Goal: Complete application form: Complete application form

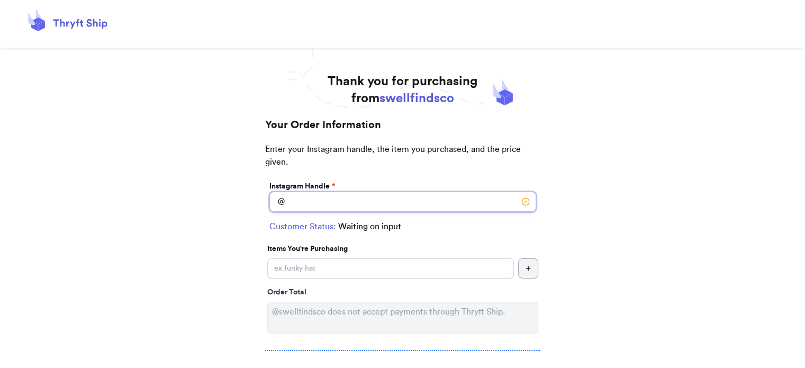
click at [339, 206] on input "Instagram Handle *" at bounding box center [402, 202] width 267 height 20
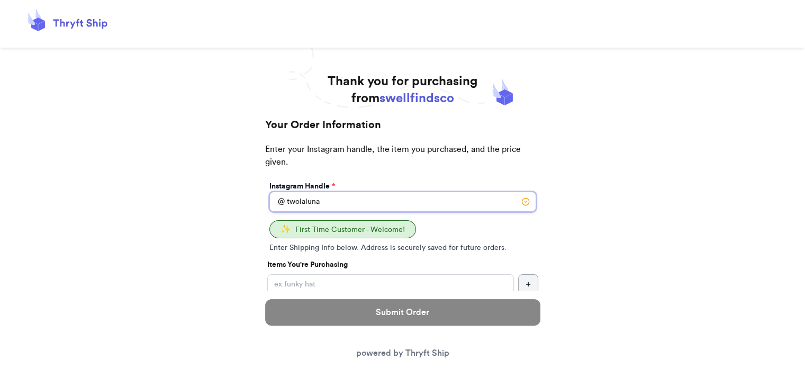
type input "twolaluna"
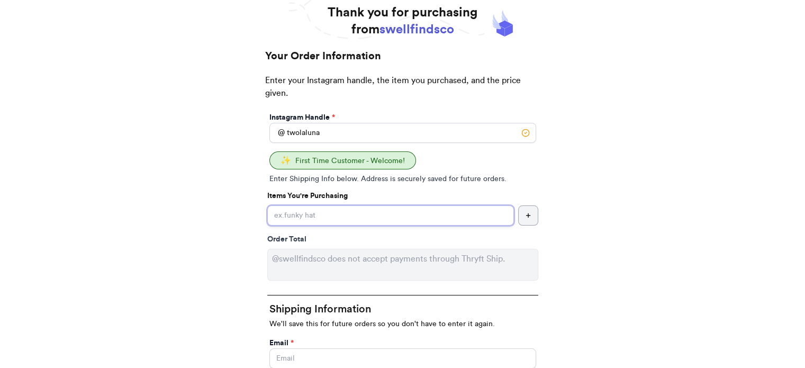
scroll to position [106, 0]
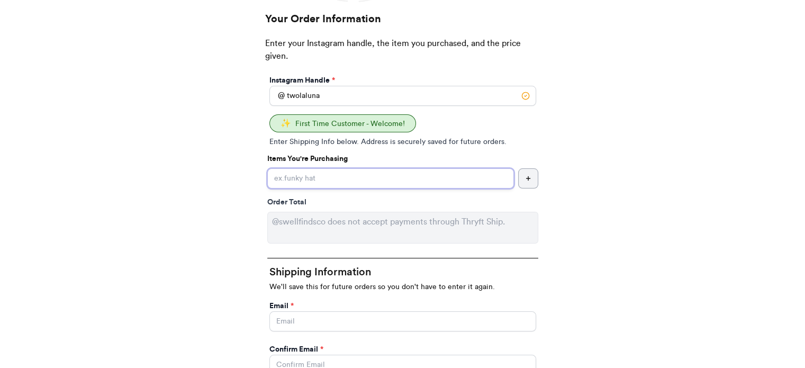
click at [339, 181] on input "Instagram Handle *" at bounding box center [390, 178] width 247 height 20
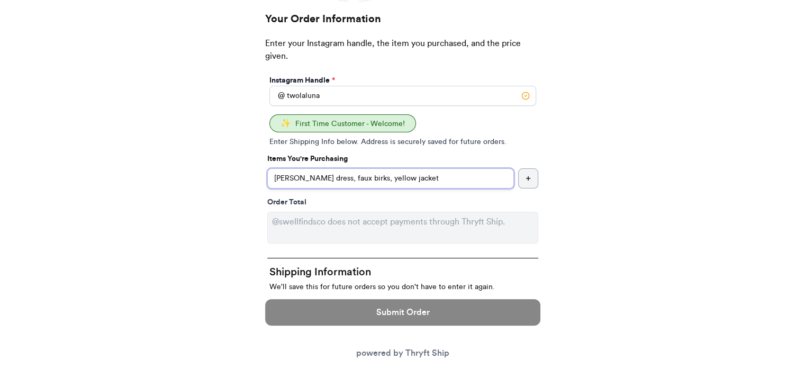
drag, startPoint x: 332, startPoint y: 176, endPoint x: 347, endPoint y: 176, distance: 14.8
click at [347, 176] on input "[PERSON_NAME] dress, faux birks, yellow jacket" at bounding box center [390, 178] width 247 height 20
type input "[PERSON_NAME] dress, clogs, yellow jacket"
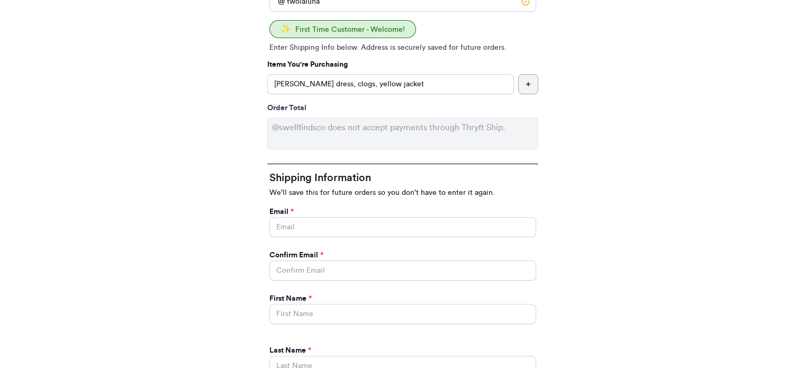
scroll to position [212, 0]
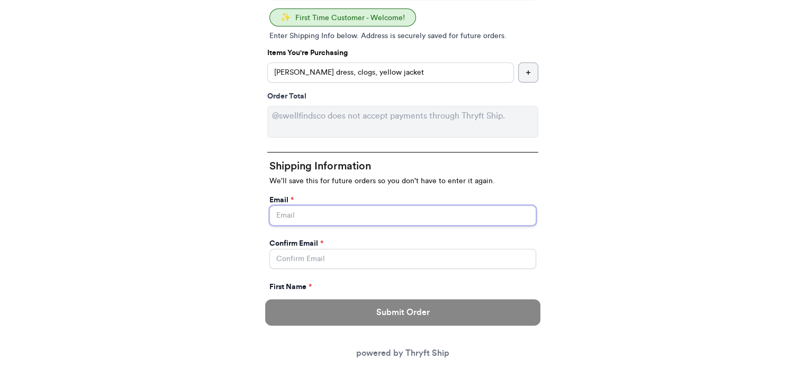
click at [389, 212] on input "Instagram Handle *" at bounding box center [402, 215] width 267 height 20
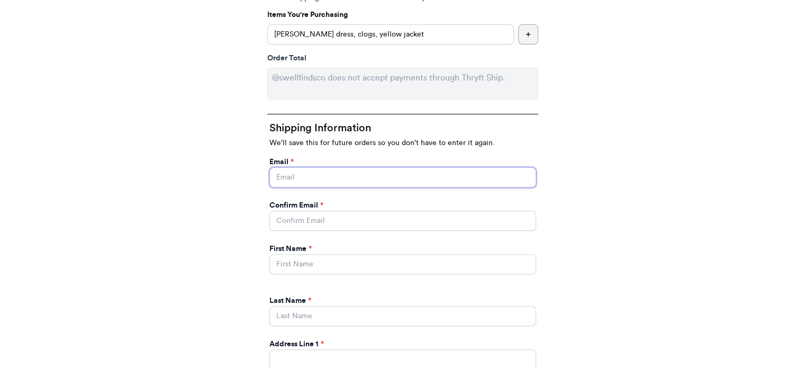
scroll to position [265, 0]
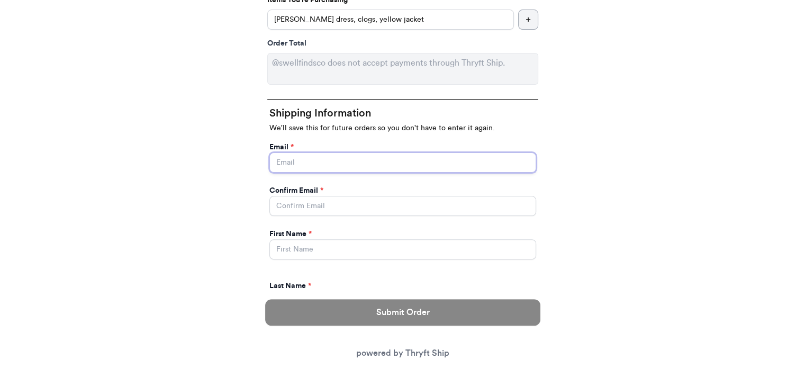
click at [396, 152] on input "Instagram Handle *" at bounding box center [402, 162] width 267 height 20
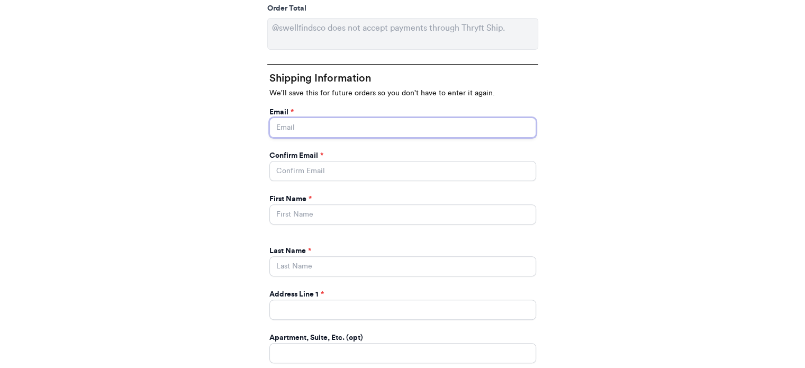
scroll to position [317, 0]
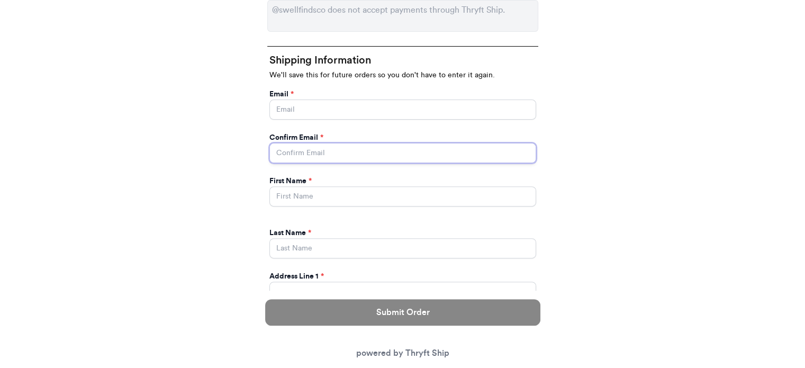
click at [328, 154] on input "Instagram Handle *" at bounding box center [402, 153] width 267 height 20
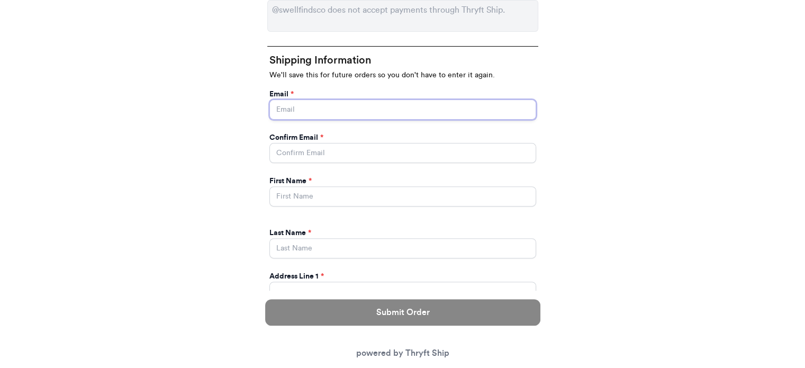
click at [317, 110] on input "Instagram Handle *" at bounding box center [402, 109] width 267 height 20
type input "[PERSON_NAME][EMAIL_ADDRESS][DOMAIN_NAME]"
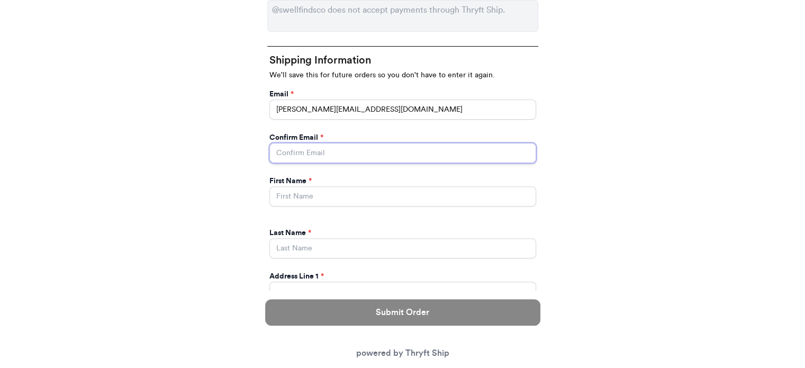
type input "[PERSON_NAME][EMAIL_ADDRESS][DOMAIN_NAME]"
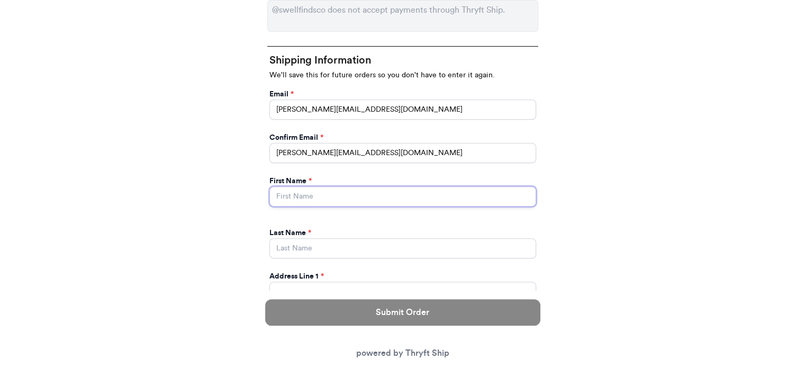
type input "[PERSON_NAME]"
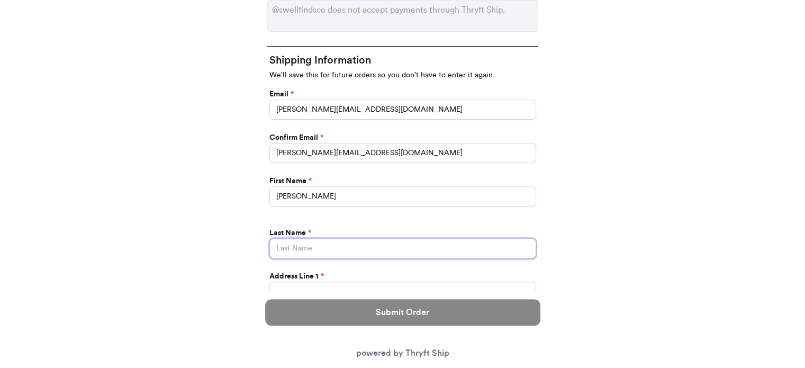
type input "[PERSON_NAME]"
type input "[STREET_ADDRESS]"
select select "IL"
type input "[GEOGRAPHIC_DATA]"
type input "60473"
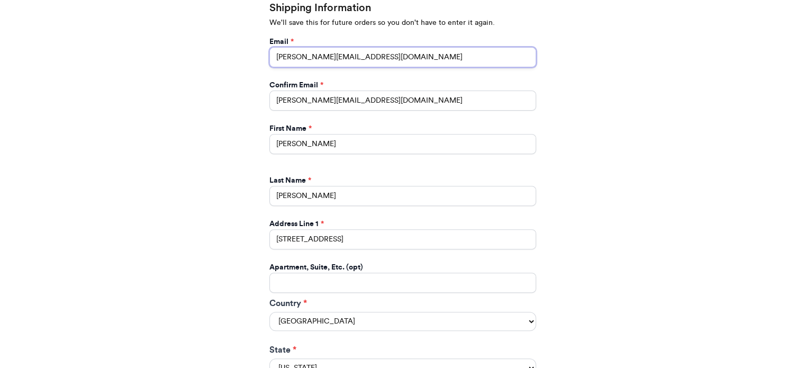
scroll to position [370, 0]
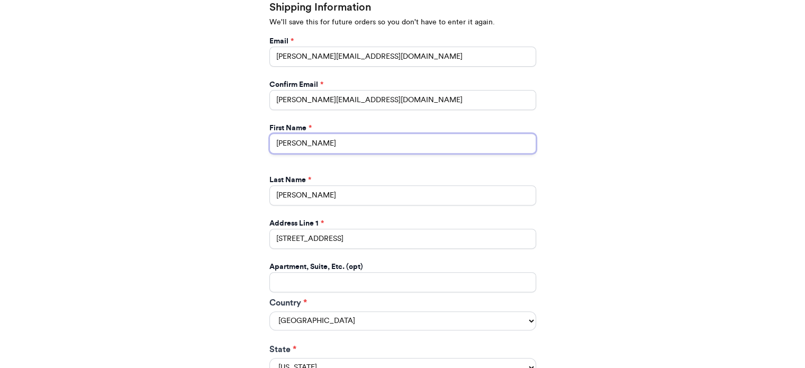
drag, startPoint x: 334, startPoint y: 142, endPoint x: 171, endPoint y: 142, distance: 162.9
click at [171, 142] on div "Thank you for purchasing from swellfindsco Your Order Information Enter your In…" at bounding box center [402, 189] width 805 height 973
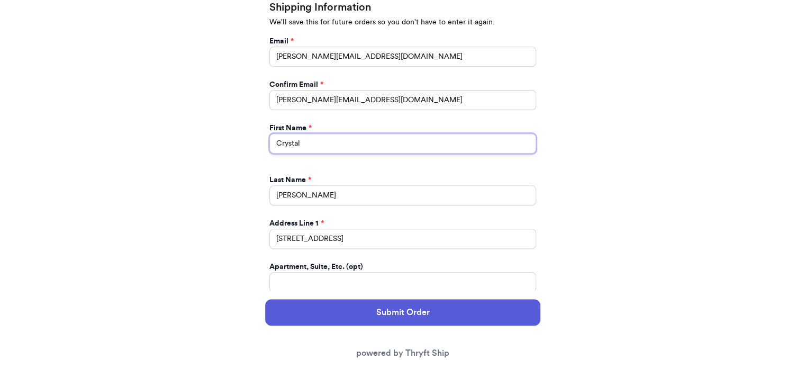
type input "Crystal"
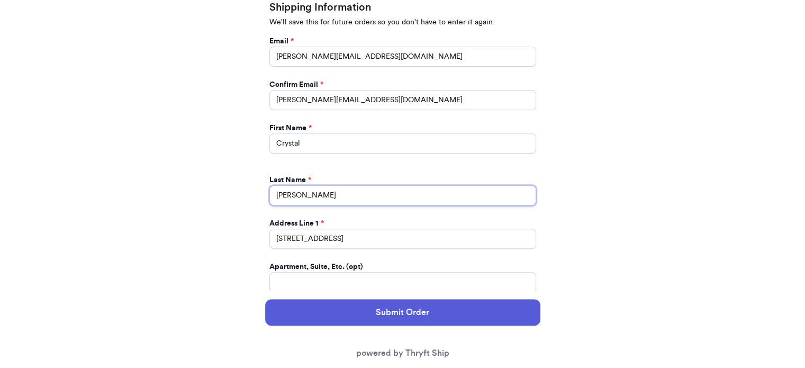
type input "[PERSON_NAME]"
type input "[STREET_ADDRESS]"
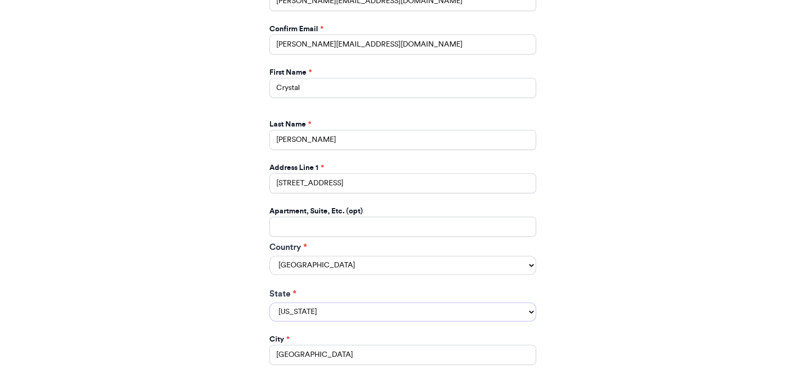
scroll to position [535, 0]
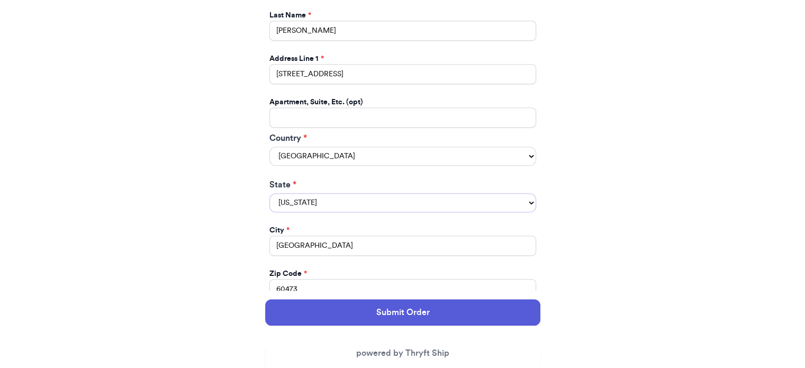
click at [313, 199] on select "[US_STATE] [US_STATE] [US_STATE] [US_STATE] [US_STATE] [US_STATE] [US_STATE] [U…" at bounding box center [402, 202] width 267 height 19
select select "CA"
click at [269, 193] on select "[US_STATE] [US_STATE] [US_STATE] [US_STATE] [US_STATE] [US_STATE] [US_STATE] [U…" at bounding box center [402, 202] width 267 height 19
click at [324, 244] on input "[GEOGRAPHIC_DATA]" at bounding box center [402, 245] width 267 height 20
drag, startPoint x: 358, startPoint y: 248, endPoint x: 167, endPoint y: 230, distance: 191.3
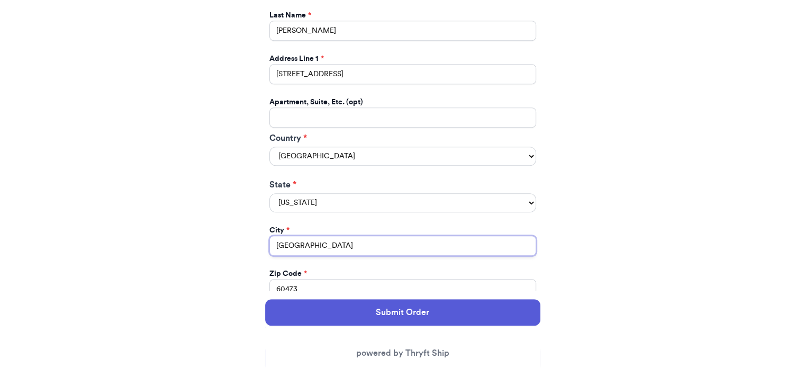
click at [168, 230] on div "Thank you for purchasing from swellfindsco Your Order Information Enter your In…" at bounding box center [402, 24] width 805 height 973
type input "Hawthorne"
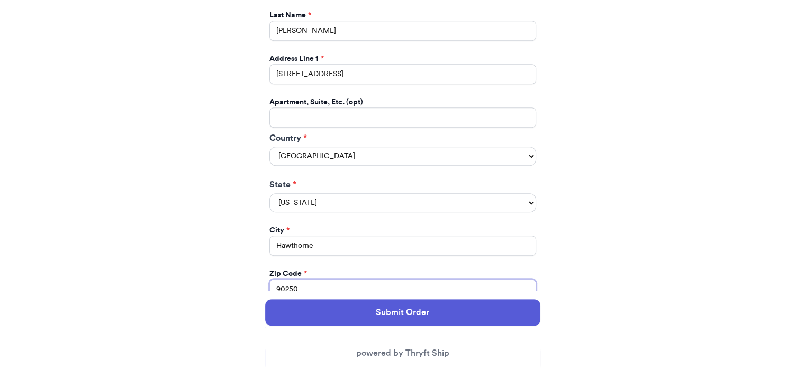
type input "90250"
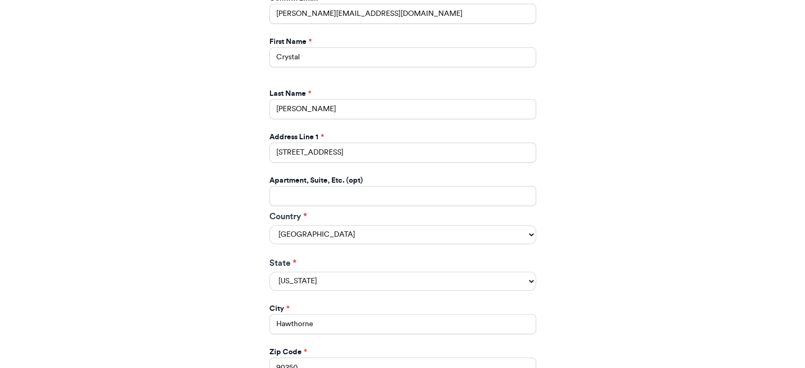
scroll to position [439, 0]
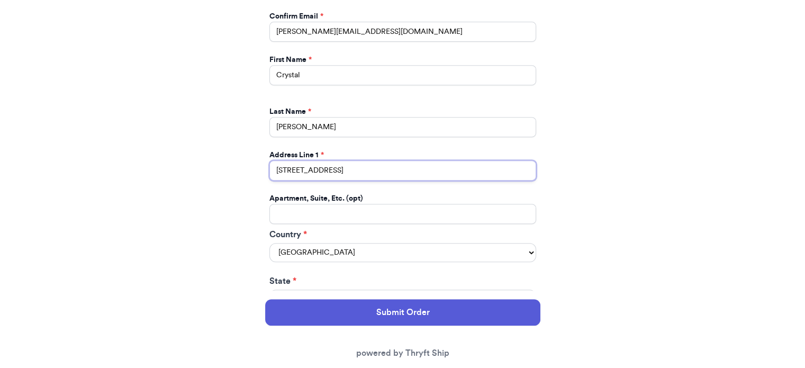
drag, startPoint x: 348, startPoint y: 172, endPoint x: 226, endPoint y: 173, distance: 121.7
click at [226, 173] on div "Thank you for purchasing from swellfindsco Your Order Information Enter your In…" at bounding box center [402, 120] width 805 height 973
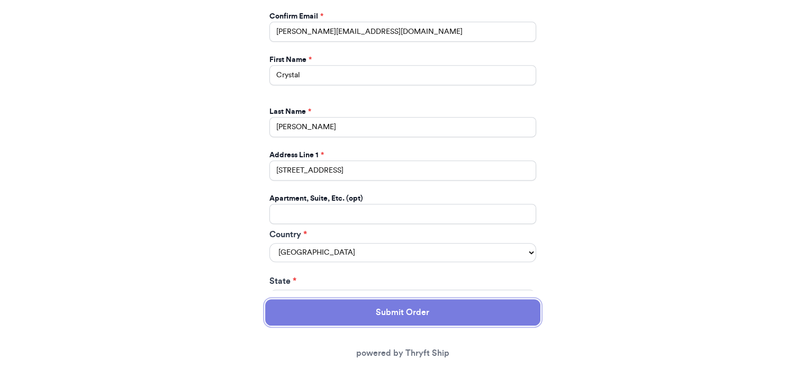
click at [390, 304] on button "Submit Order" at bounding box center [402, 312] width 275 height 26
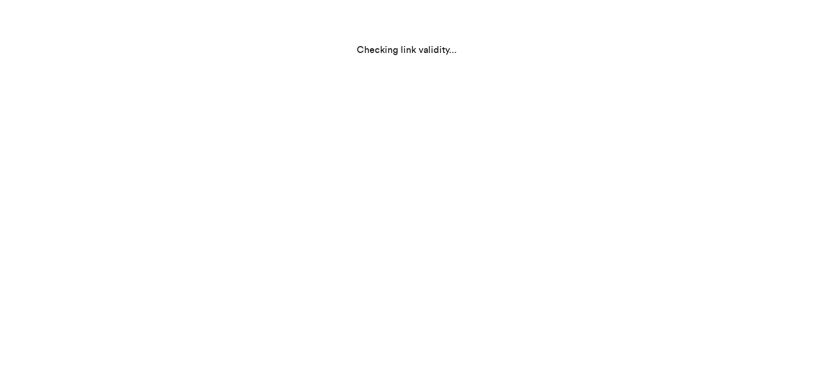
select select "CA"
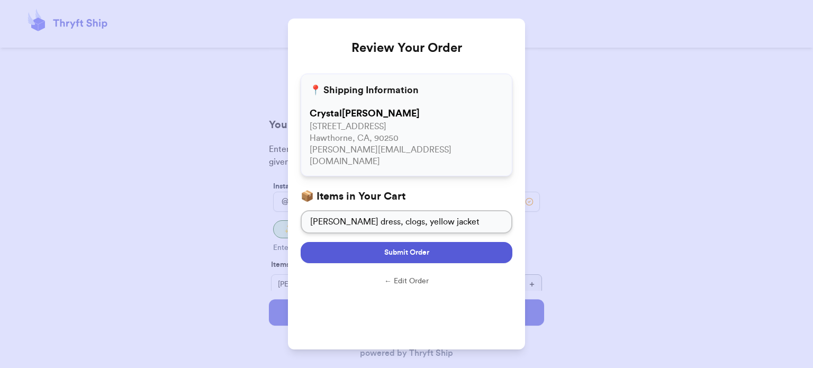
click at [429, 245] on button "Submit Order" at bounding box center [406, 252] width 212 height 21
